Goal: Book appointment/travel/reservation

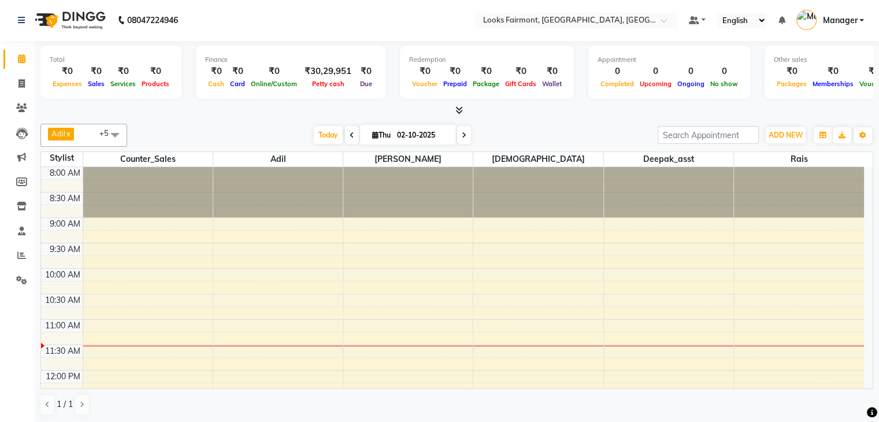
click at [237, 124] on div "Adil x Counter_Sales x Deepak_asst x Sunita x Tajuddin x Rais x +5 Select All A…" at bounding box center [456, 135] width 832 height 23
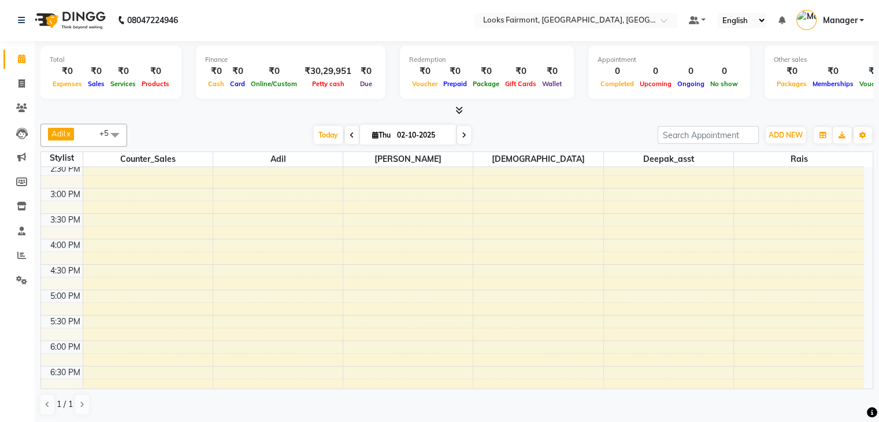
scroll to position [433, 0]
click at [350, 135] on icon at bounding box center [351, 135] width 5 height 7
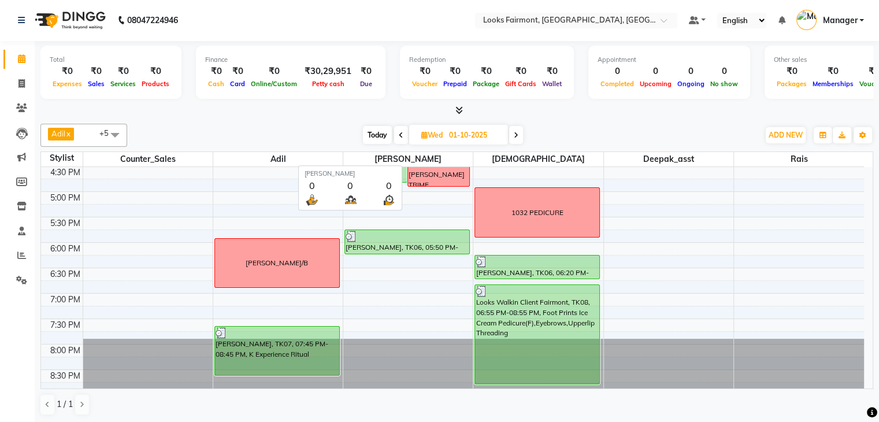
scroll to position [0, 0]
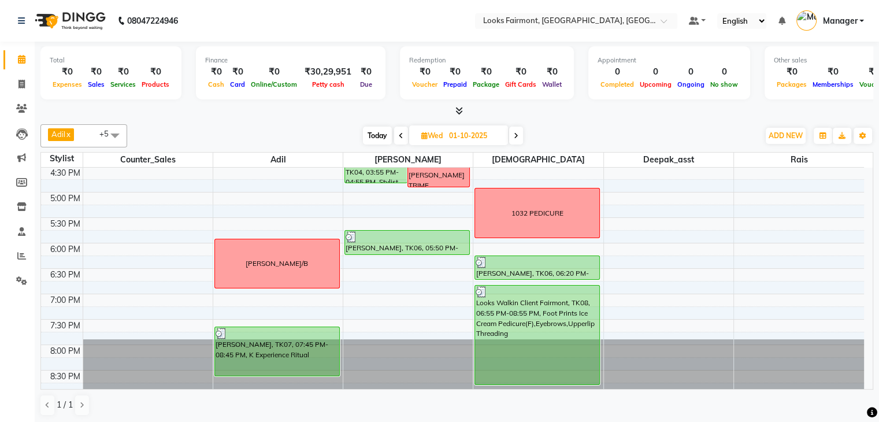
click at [509, 132] on span at bounding box center [516, 136] width 14 height 18
type input "02-10-2025"
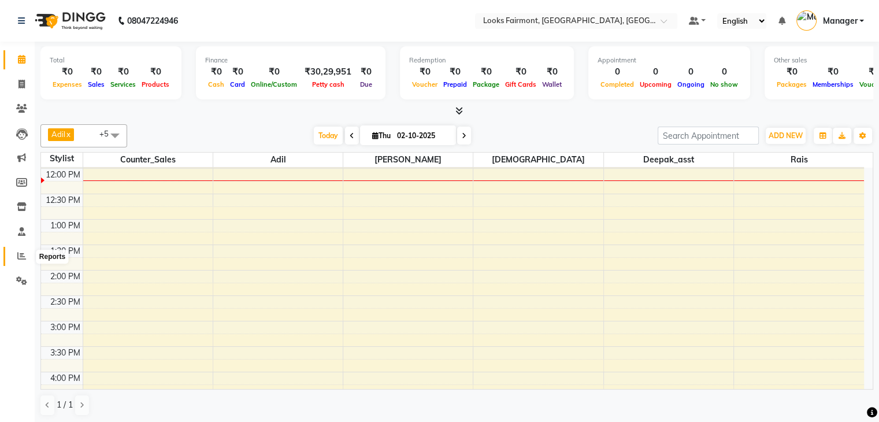
click at [24, 257] on icon at bounding box center [21, 255] width 9 height 9
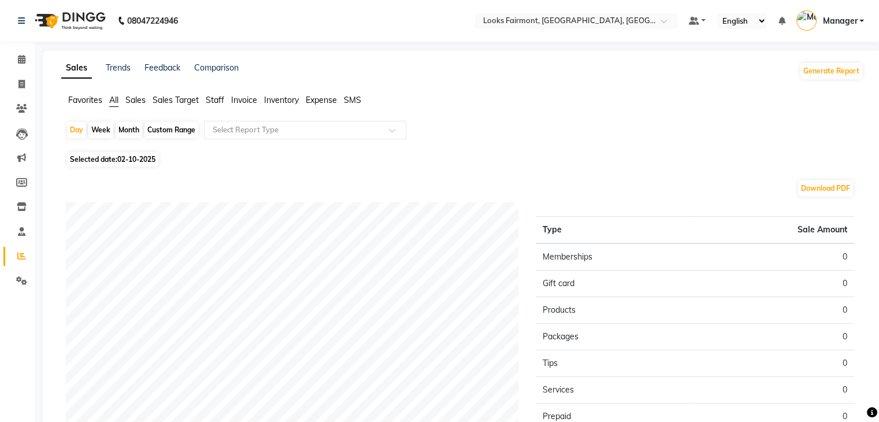
click at [129, 161] on span "02-10-2025" at bounding box center [136, 159] width 38 height 9
select select "10"
select select "2025"
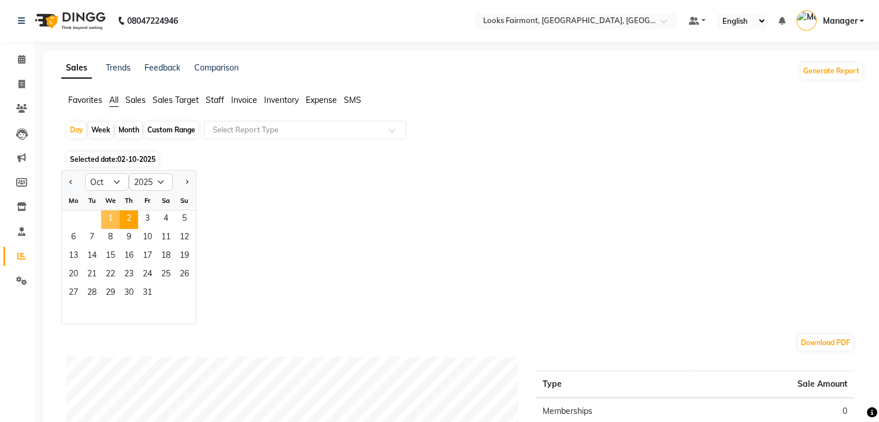
click at [114, 220] on span "1" at bounding box center [110, 219] width 18 height 18
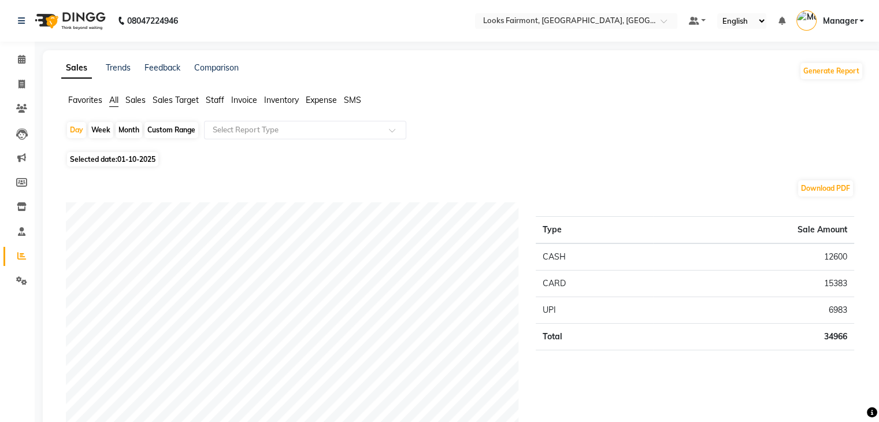
click at [127, 98] on span "Sales" at bounding box center [135, 100] width 20 height 10
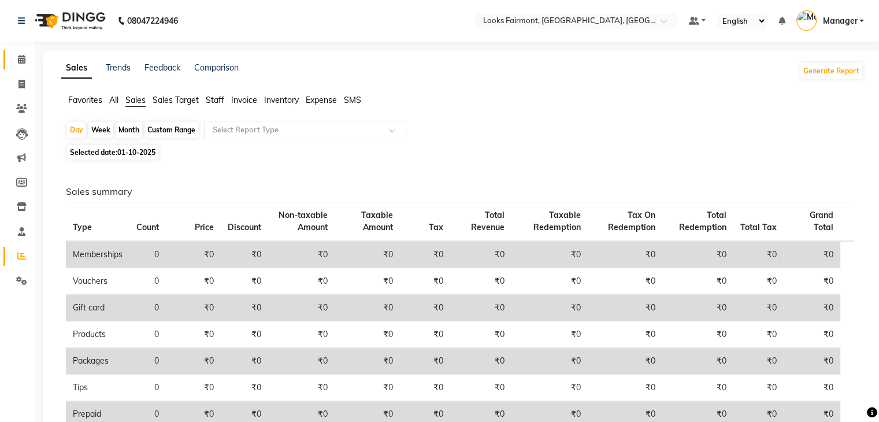
click at [16, 52] on link "Calendar" at bounding box center [17, 59] width 28 height 19
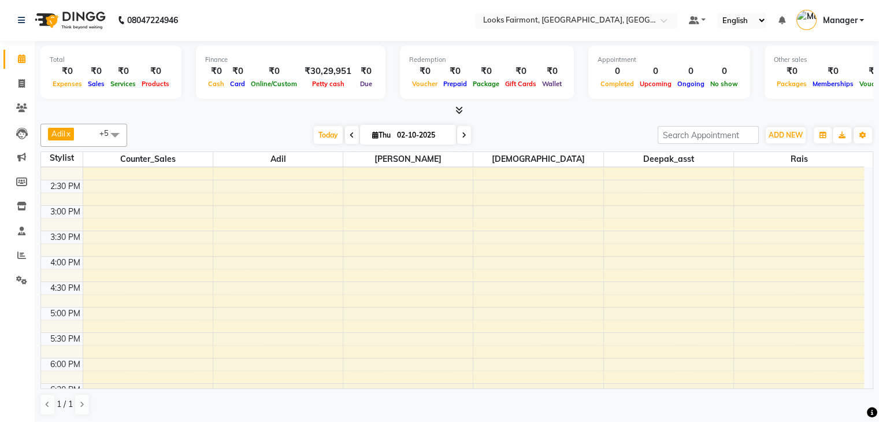
scroll to position [259, 0]
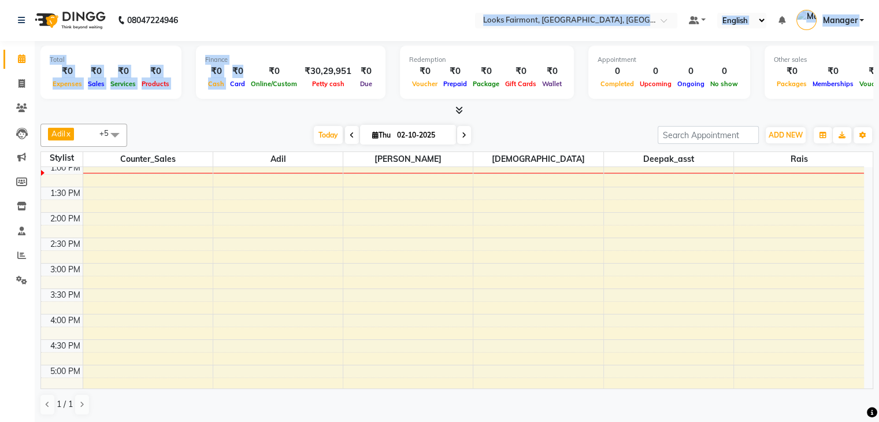
click at [226, 93] on app-home "08047224946 Select Location × Looks Fairmont, [GEOGRAPHIC_DATA], [GEOGRAPHIC_DA…" at bounding box center [439, 210] width 879 height 423
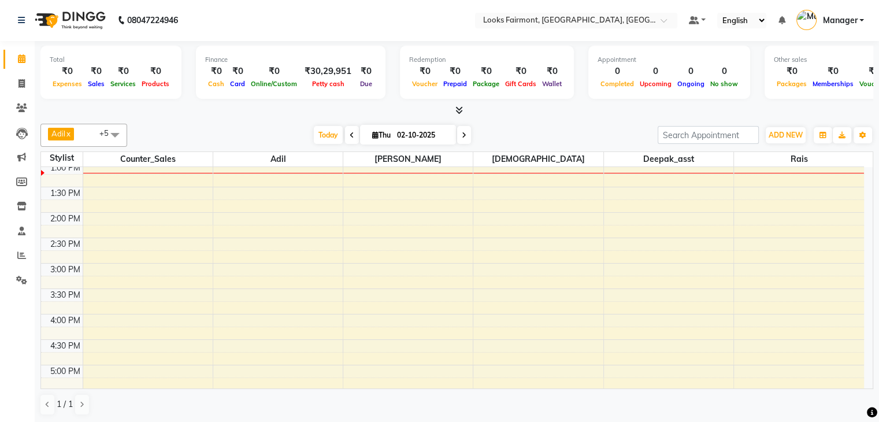
click at [507, 127] on div "Today Thu 02-10-2025" at bounding box center [392, 135] width 519 height 17
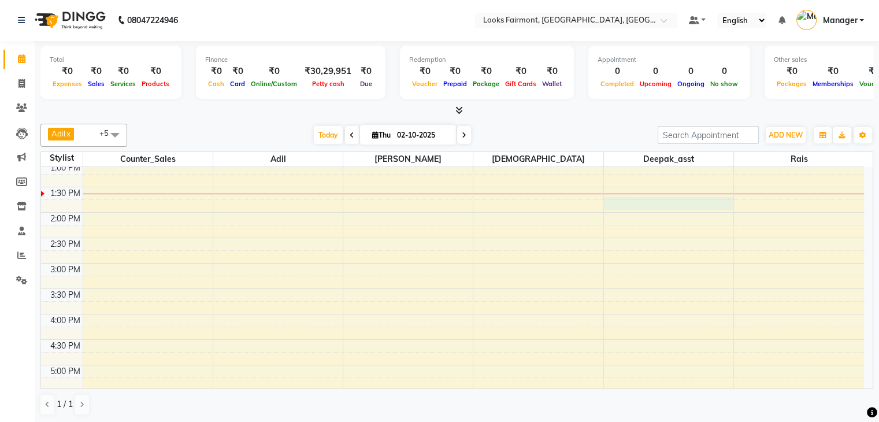
click at [697, 202] on div "8:00 AM 8:30 AM 9:00 AM 9:30 AM 10:00 AM 10:30 AM 11:00 AM 11:30 AM 12:00 PM 12…" at bounding box center [452, 238] width 823 height 660
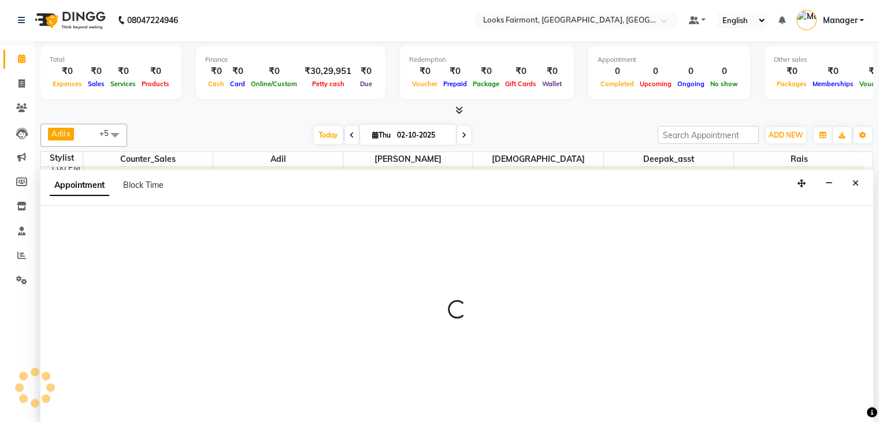
select select "84887"
select select "825"
select select "tentative"
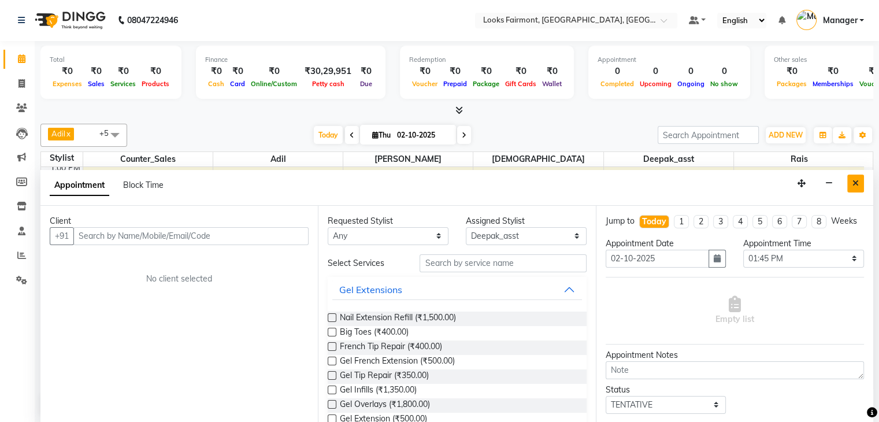
click at [860, 178] on button "Close" at bounding box center [855, 183] width 17 height 18
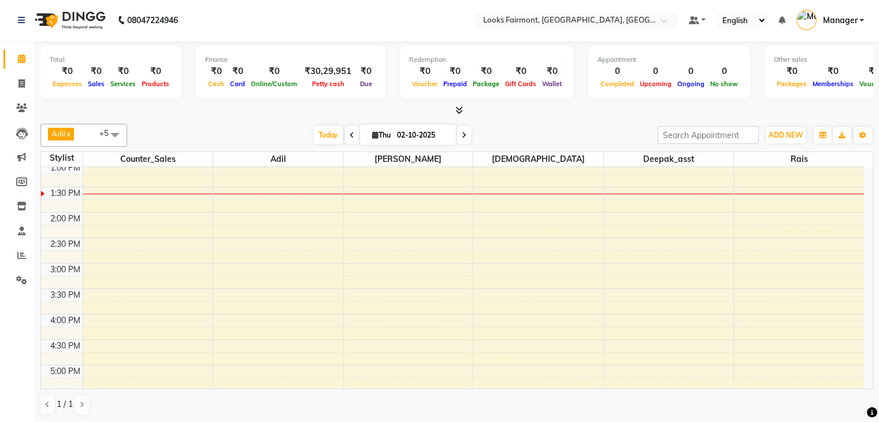
click at [610, 128] on div "Today Thu 02-10-2025" at bounding box center [392, 135] width 519 height 17
